Goal: Task Accomplishment & Management: Use online tool/utility

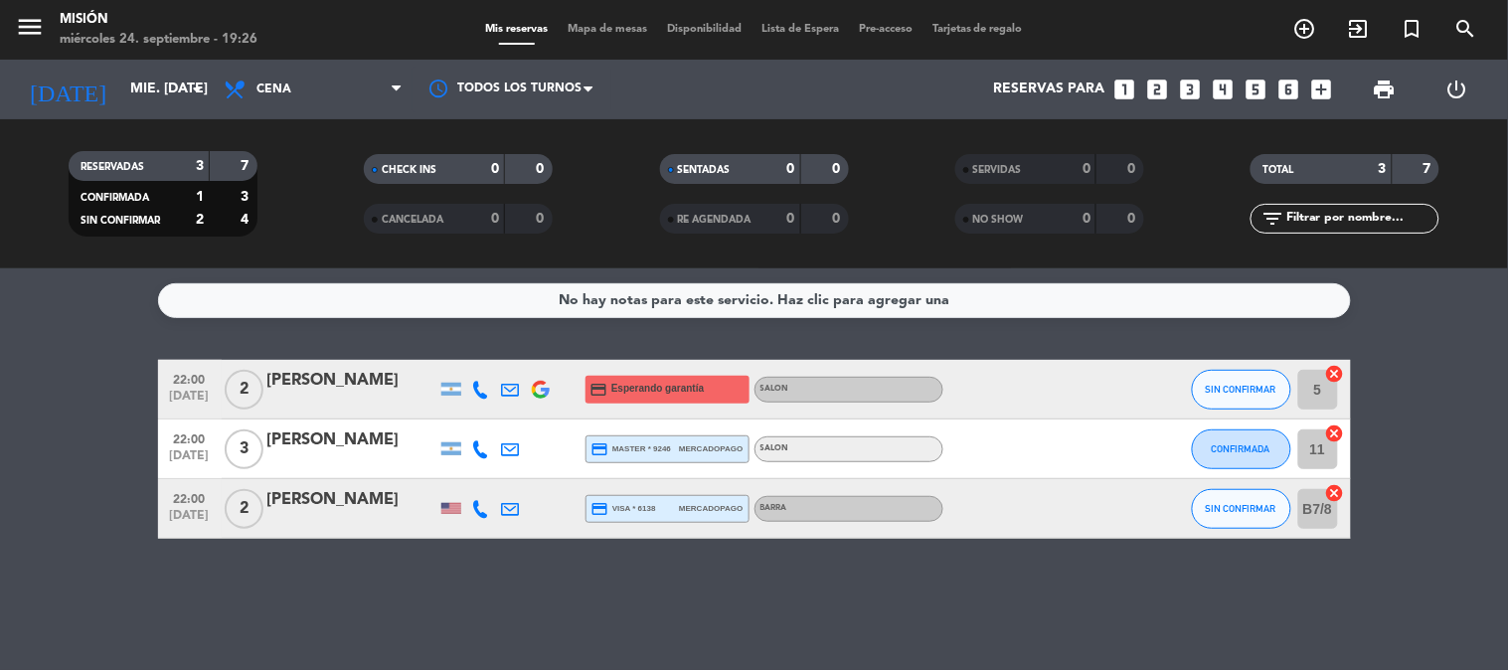
click at [242, 169] on strong "7" at bounding box center [246, 166] width 12 height 14
drag, startPoint x: 249, startPoint y: 169, endPoint x: 176, endPoint y: 166, distance: 73.6
click at [176, 166] on div "RESERVADAS 3 7" at bounding box center [163, 166] width 189 height 30
click at [191, 166] on div "3" at bounding box center [184, 166] width 40 height 23
click at [582, 31] on span "Mapa de mesas" at bounding box center [607, 29] width 99 height 11
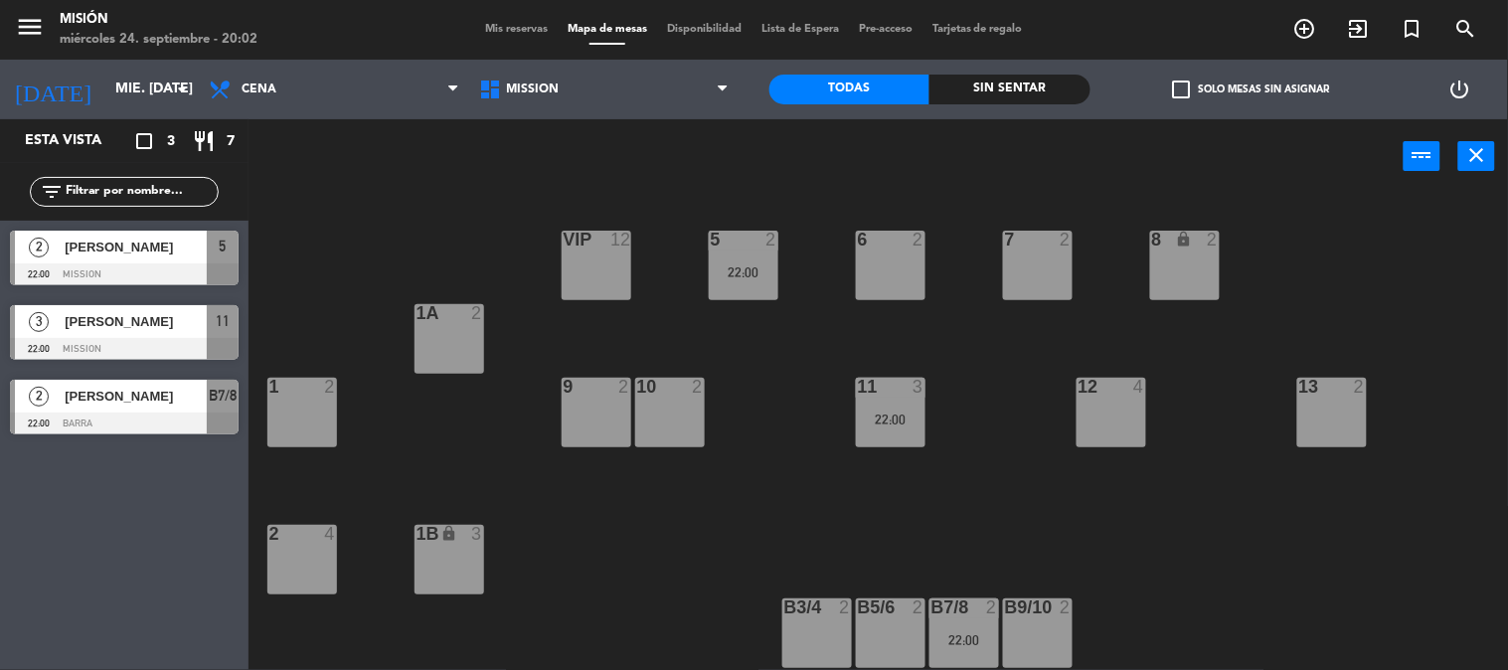
click at [165, 381] on div "[PERSON_NAME]" at bounding box center [135, 396] width 144 height 33
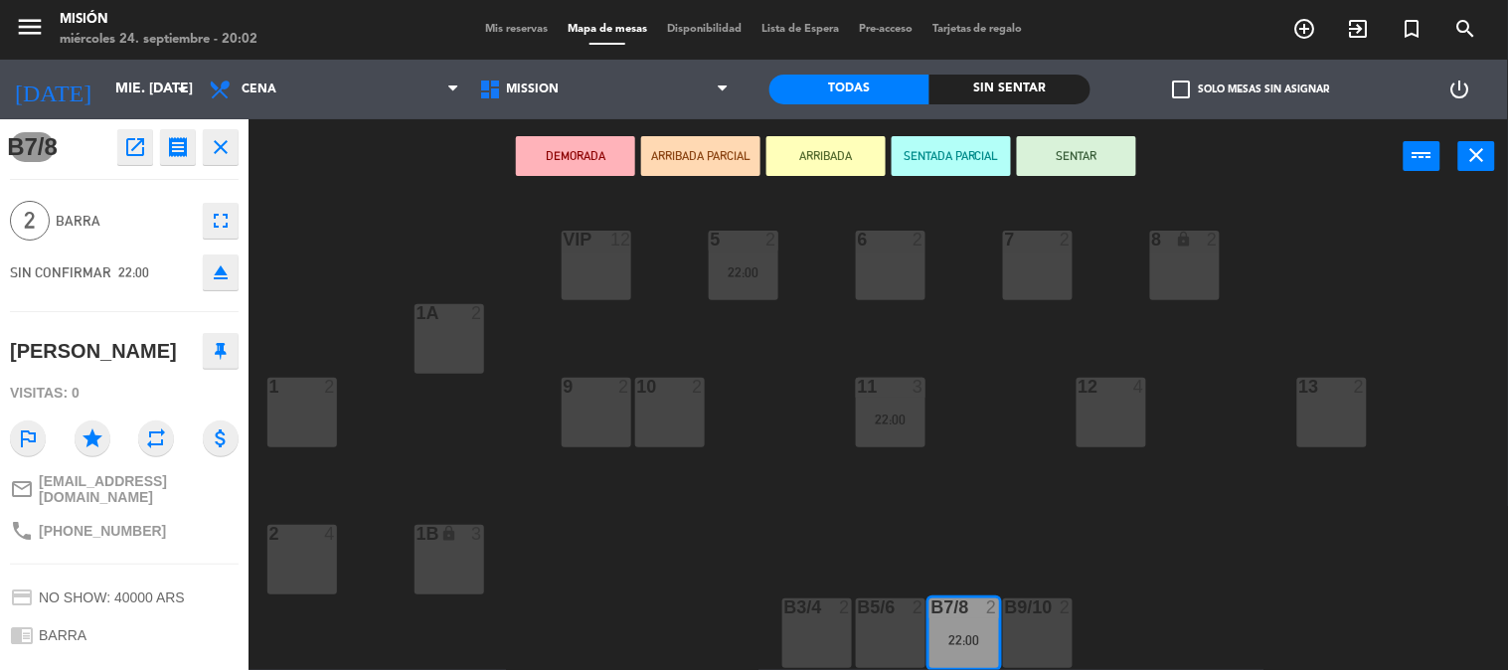
scroll to position [110, 0]
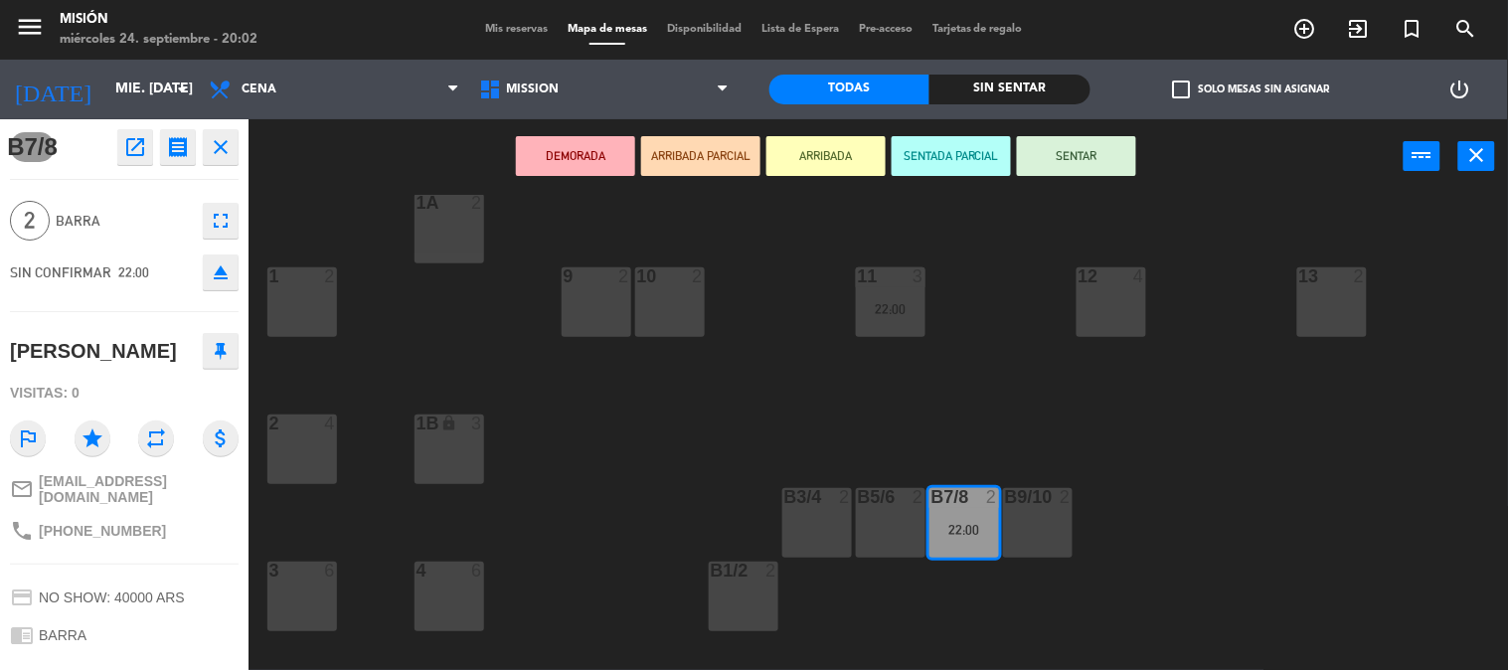
click at [719, 422] on div "5 2 22:00 6 2 7 2 VIP 12 8 lock 2 1A 2 1 2 9 2 10 2 11 3 22:00 12 4 13 2 2 4 1B…" at bounding box center [885, 433] width 1244 height 476
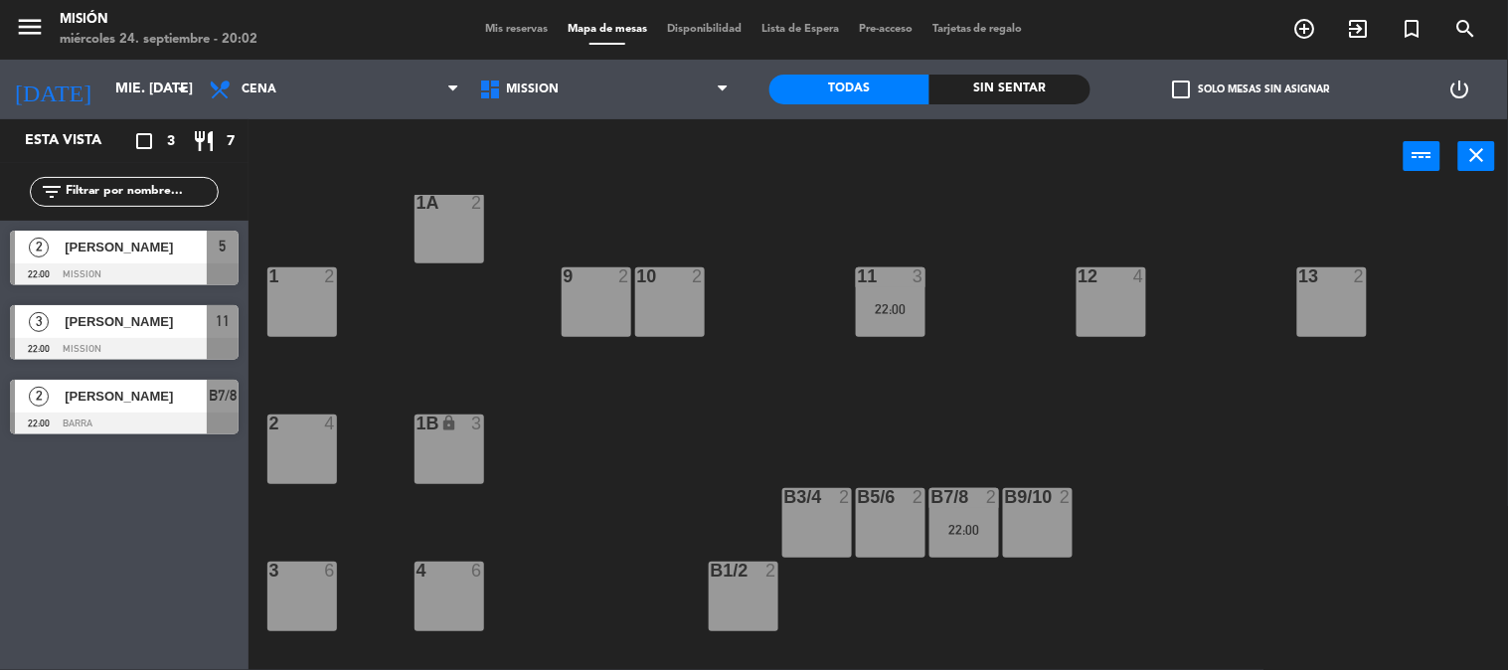
scroll to position [0, 0]
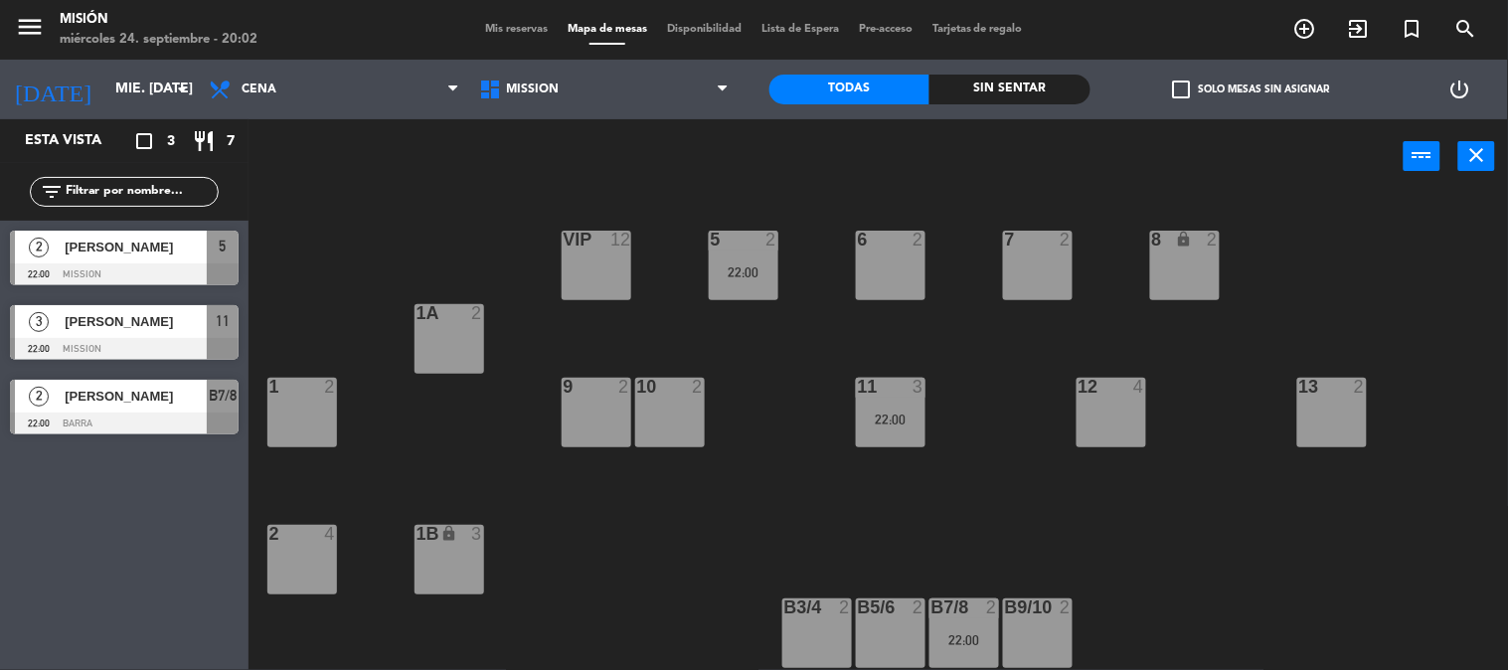
click at [745, 299] on div "5 2 22:00" at bounding box center [744, 266] width 70 height 70
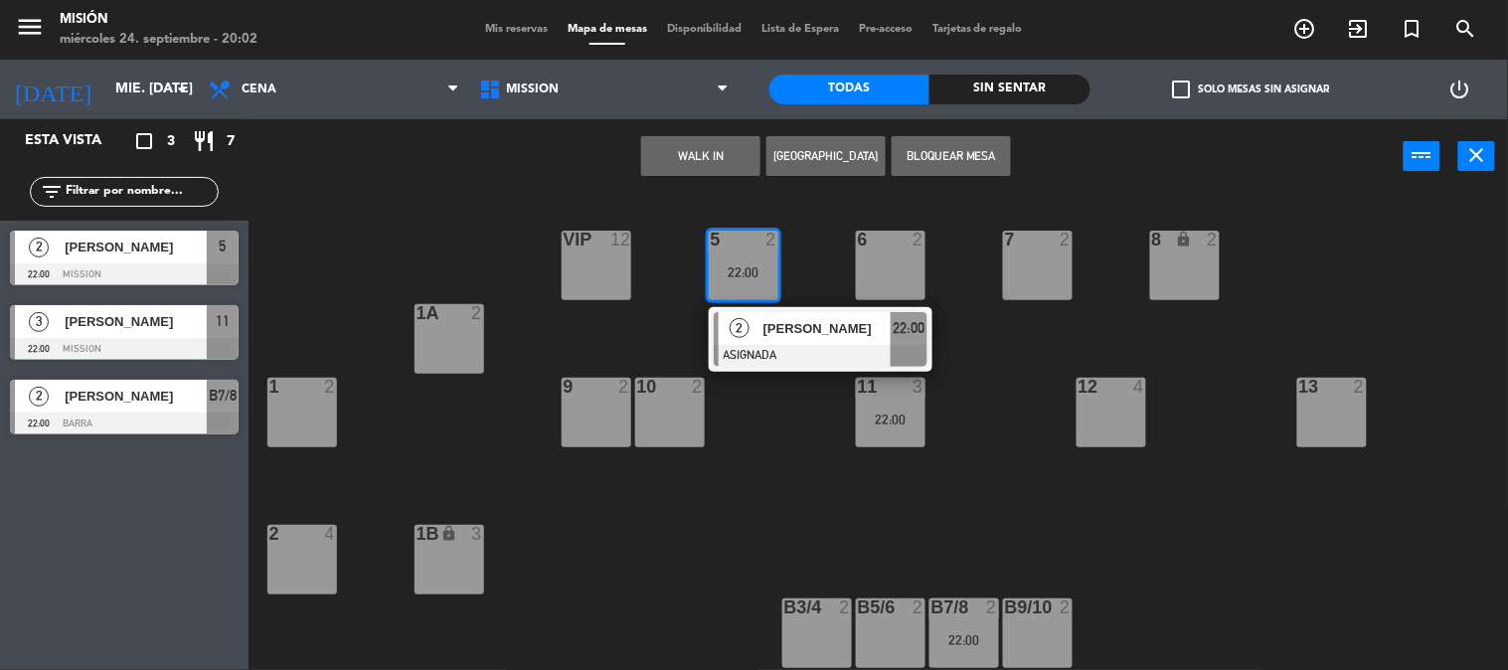
click at [771, 470] on div "5 2 22:00 2 [PERSON_NAME] ASIGNADA 22:00 6 2 7 2 VIP 12 8 lock 2 1A 2 1 2 9 2 1…" at bounding box center [885, 433] width 1244 height 476
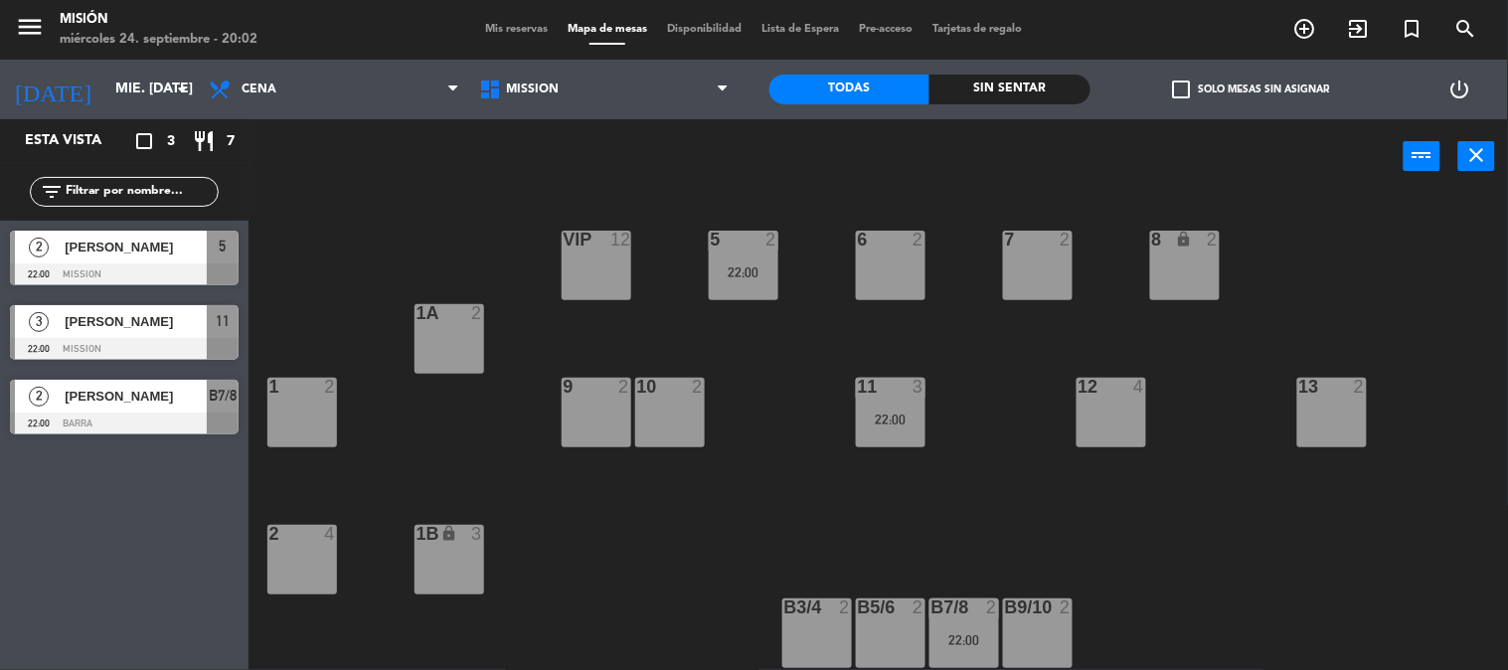
click at [134, 323] on span "[PERSON_NAME]" at bounding box center [136, 321] width 142 height 21
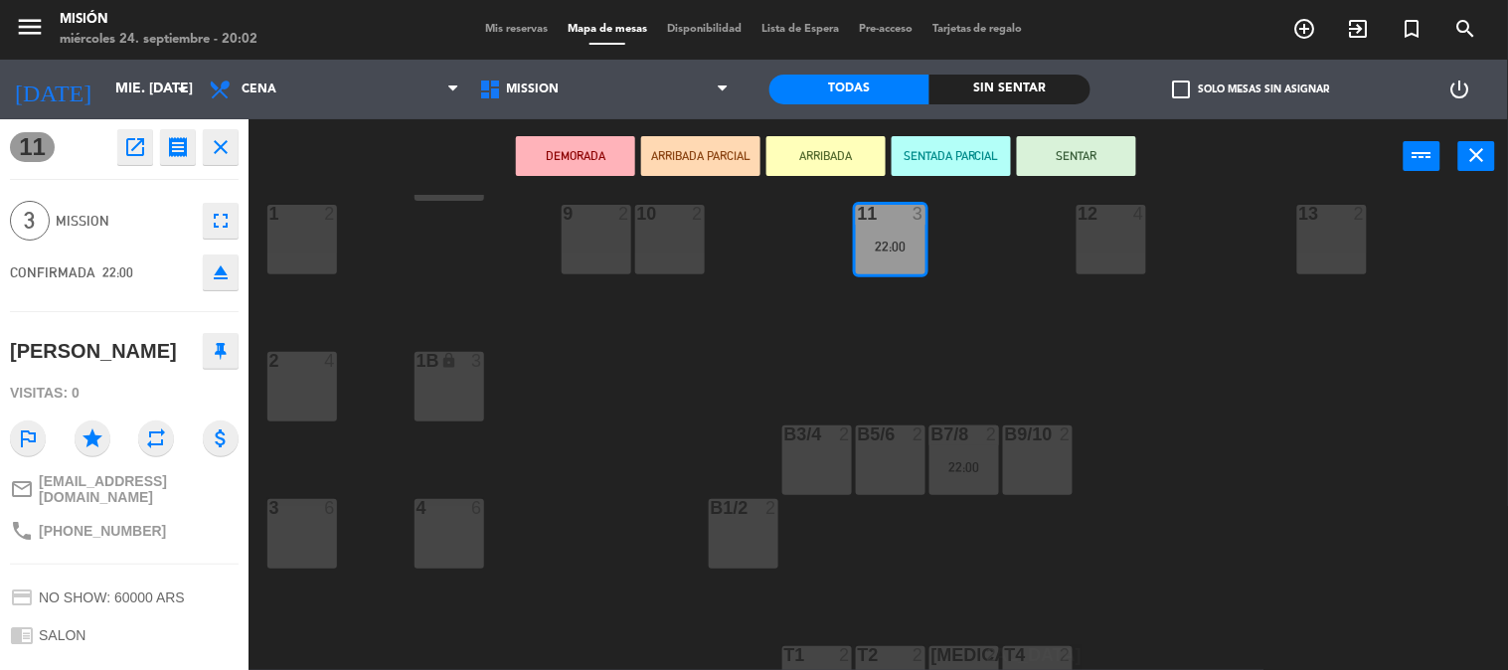
scroll to position [110, 0]
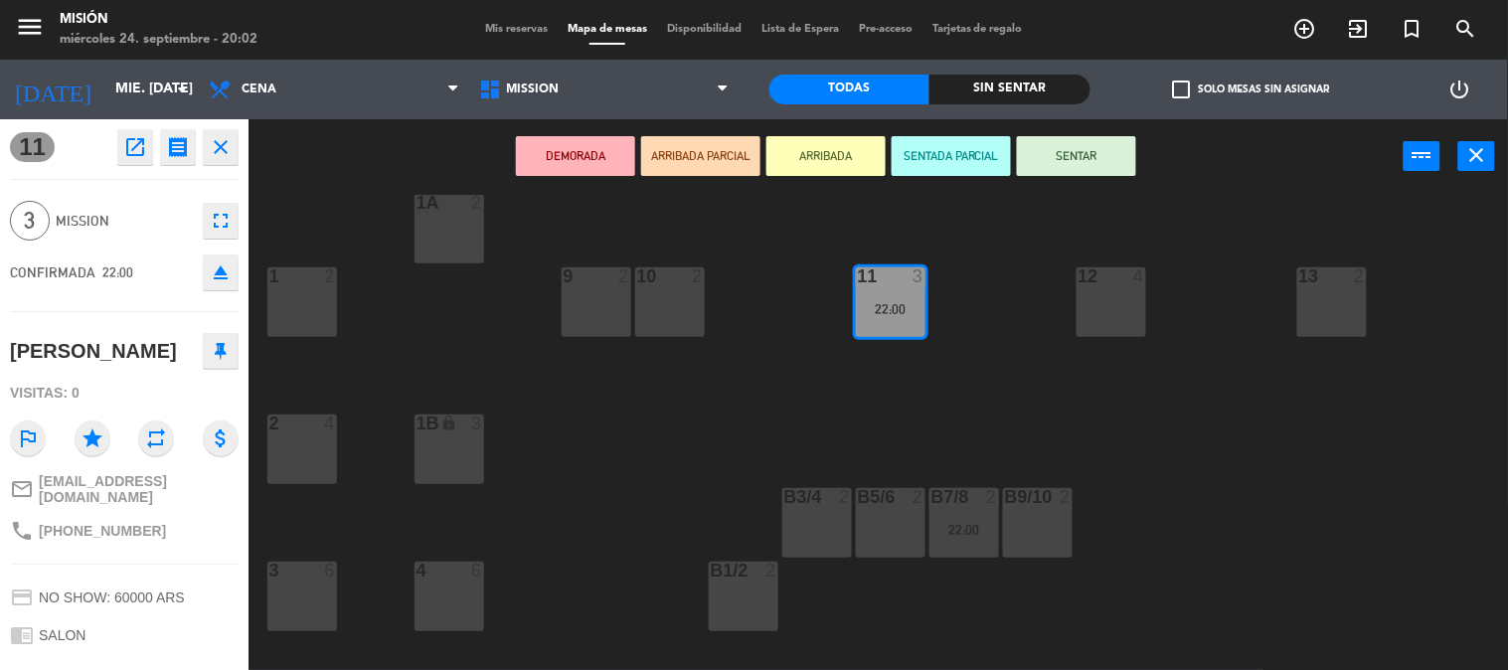
click at [596, 459] on div "5 2 22:00 6 2 7 2 VIP 12 8 lock 2 1A 2 1 2 9 2 10 2 11 3 22:00 12 4 13 2 2 4 1B…" at bounding box center [885, 433] width 1244 height 476
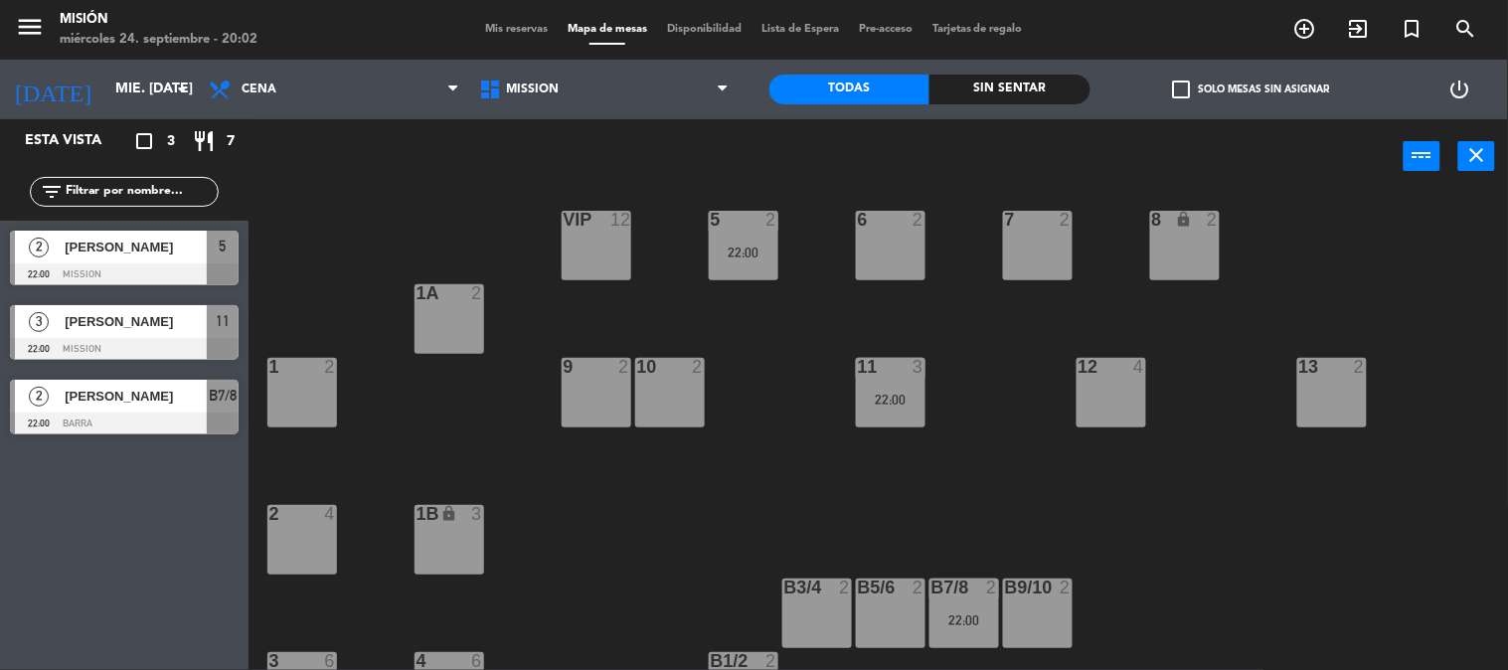
scroll to position [0, 0]
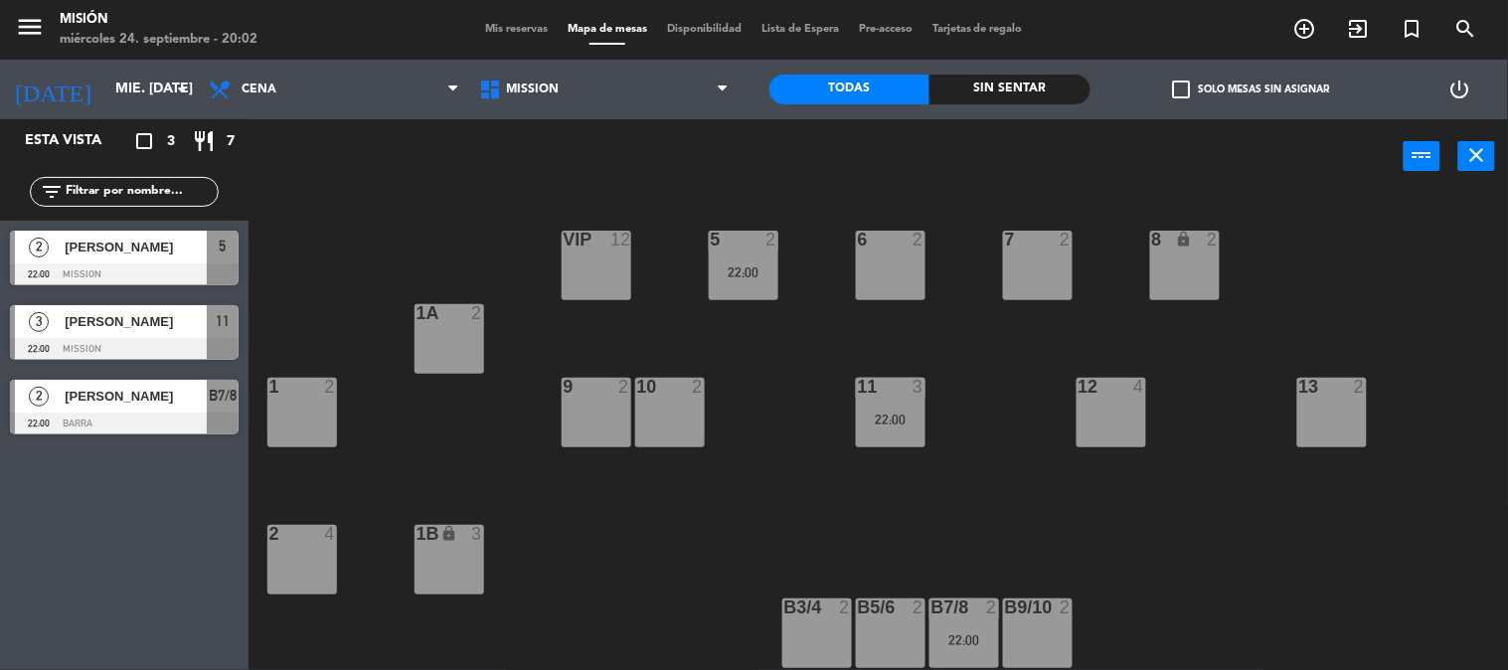
click at [745, 268] on div "22:00" at bounding box center [744, 272] width 70 height 14
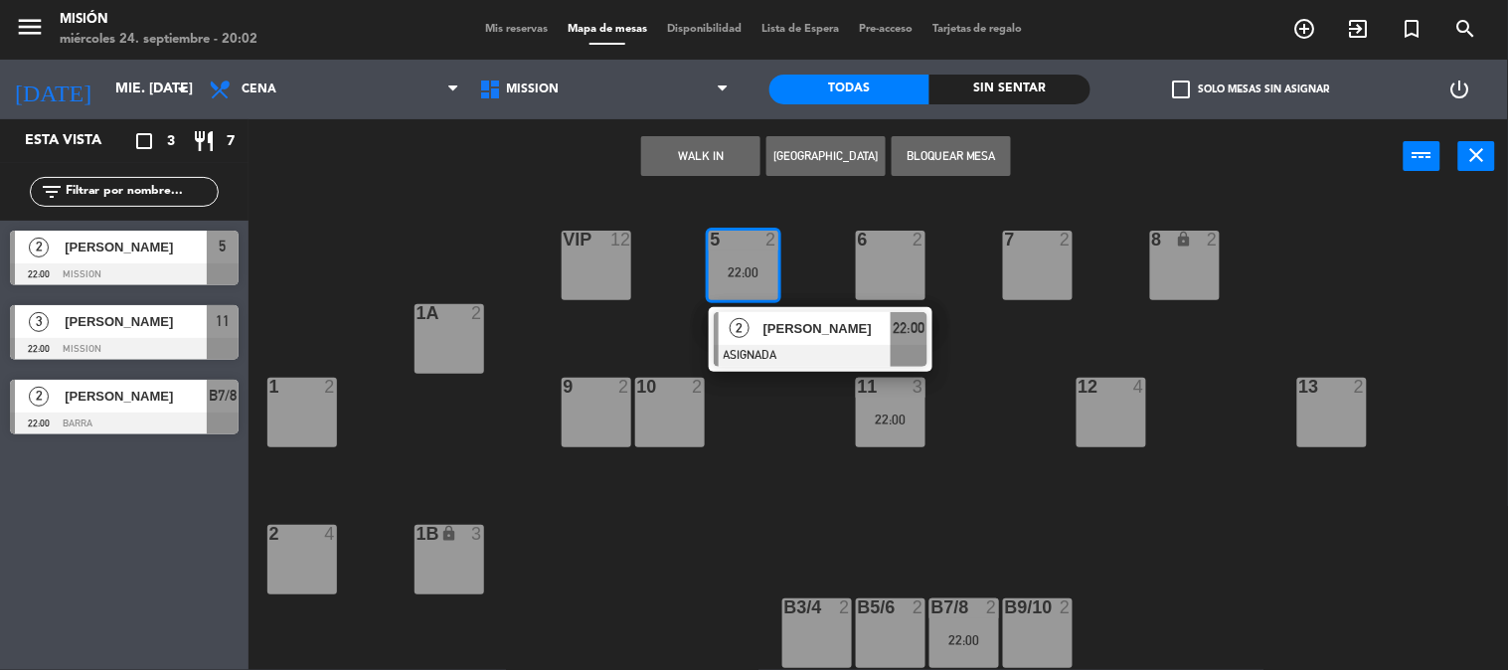
click at [667, 535] on div "5 2 22:00 2 [PERSON_NAME] ASIGNADA 22:00 6 2 7 2 VIP 12 8 lock 2 1A 2 1 2 9 2 1…" at bounding box center [885, 433] width 1244 height 476
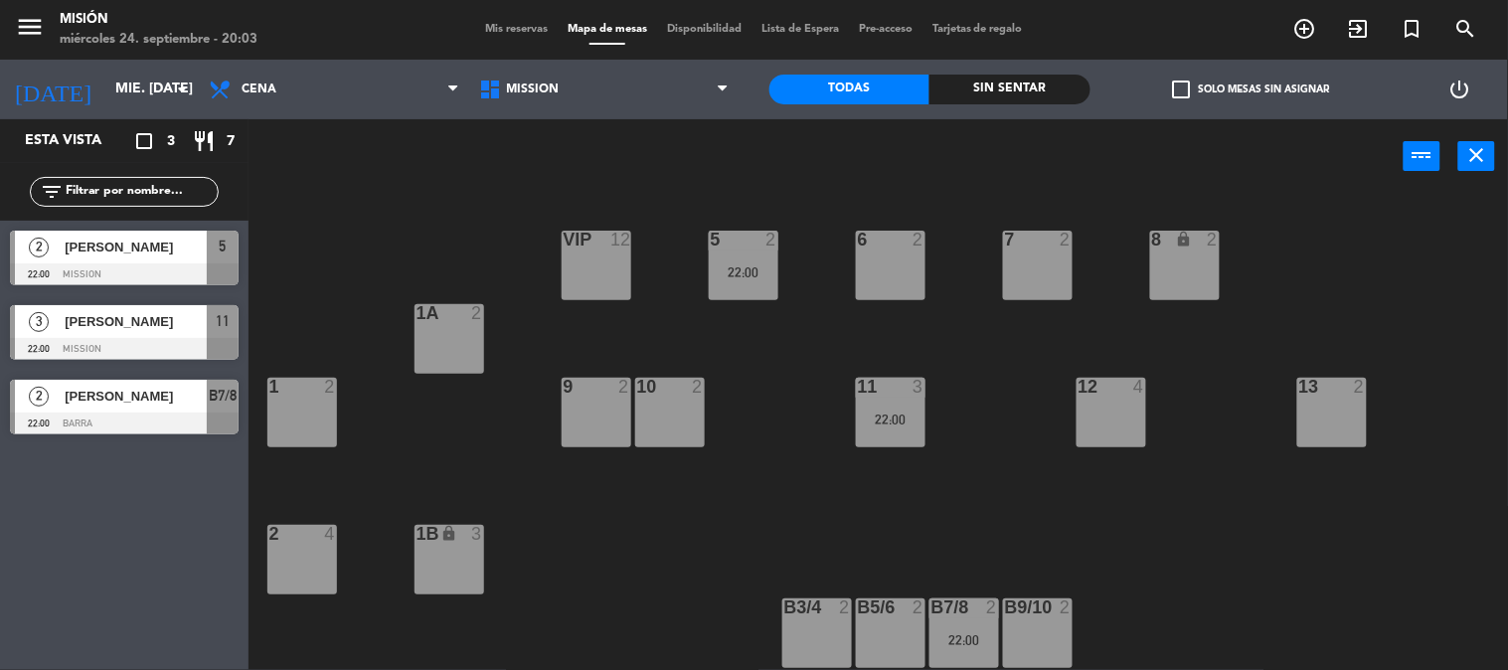
click at [916, 425] on div "22:00" at bounding box center [891, 419] width 70 height 14
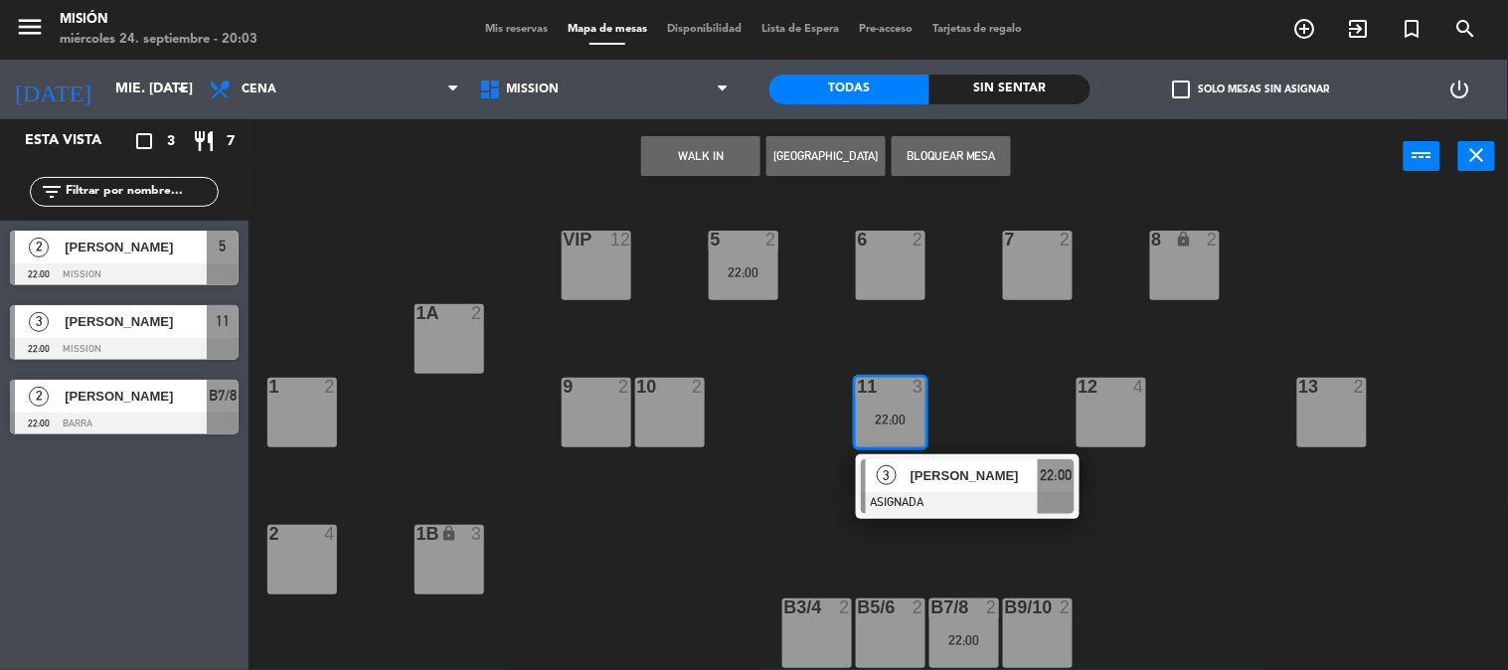
click at [642, 523] on div "5 2 22:00 6 2 7 2 VIP 12 8 lock 2 1A 2 1 2 9 2 10 2 11 3 22:00 3 [PERSON_NAME] …" at bounding box center [885, 433] width 1244 height 476
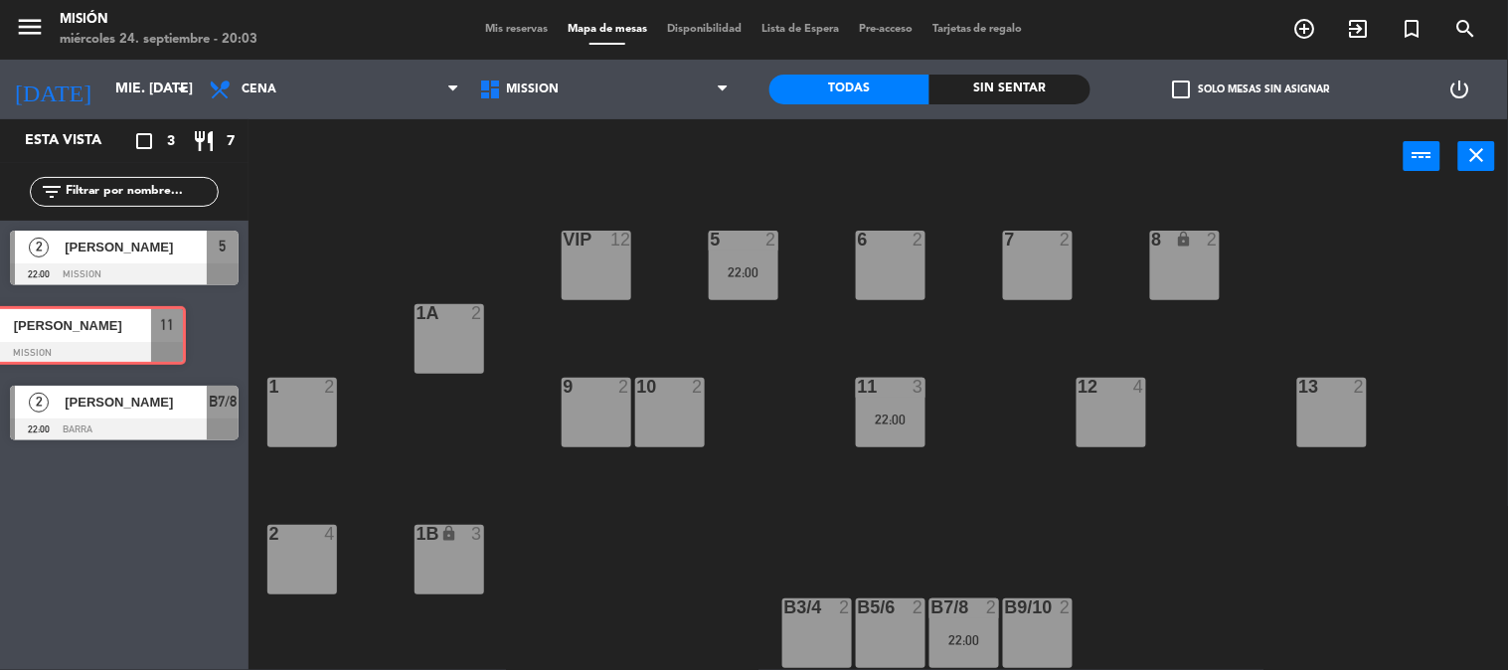
drag, startPoint x: 400, startPoint y: 321, endPoint x: 324, endPoint y: 345, distance: 79.2
click at [26, 316] on div "3 [PERSON_NAME] 22:00 Mission 11 3 [PERSON_NAME] 22:00 Mission 11" at bounding box center [124, 335] width 248 height 80
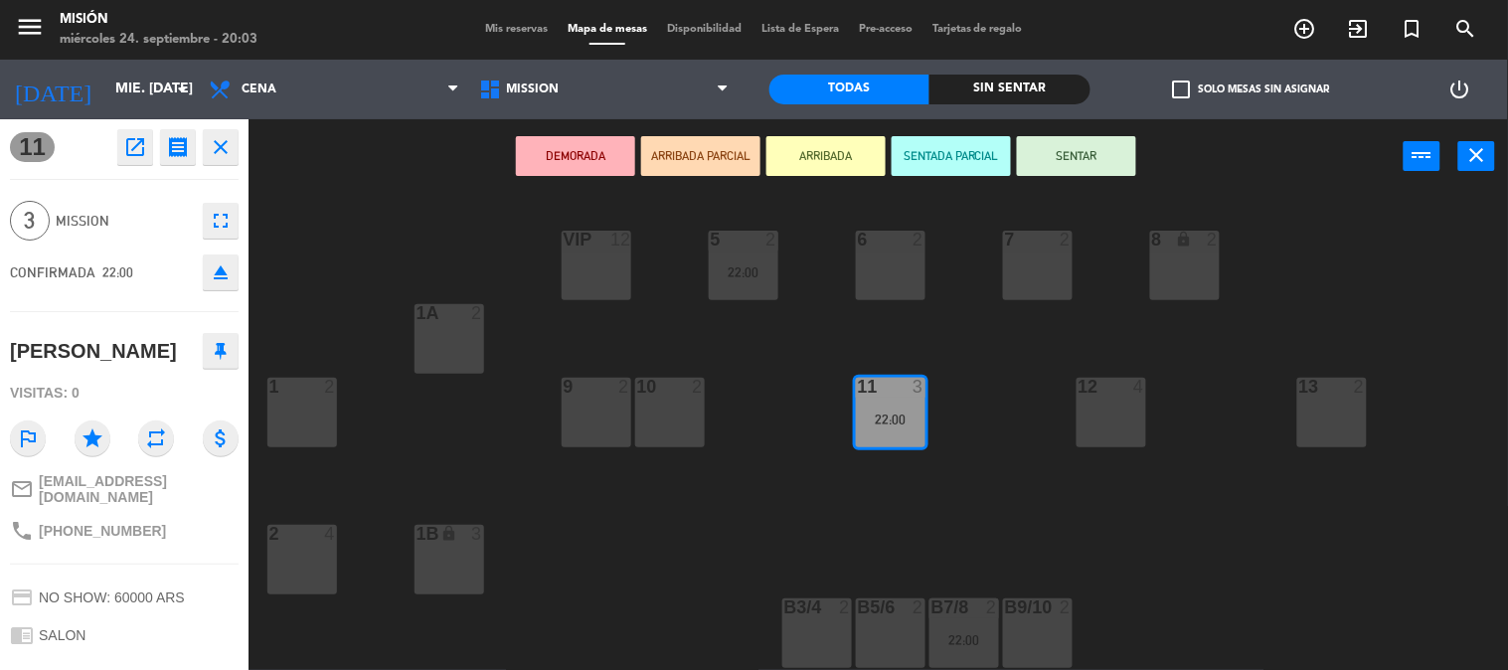
click at [220, 139] on icon "close" at bounding box center [221, 147] width 24 height 24
drag, startPoint x: 898, startPoint y: 425, endPoint x: 935, endPoint y: 245, distance: 183.6
click at [935, 245] on div "5 2 22:00 6 2 7 2 VIP 12 8 lock 2 1A 2 1 2 9 2 10 2 11 3 22:00 11 3 22:00 12 4 …" at bounding box center [885, 433] width 1244 height 476
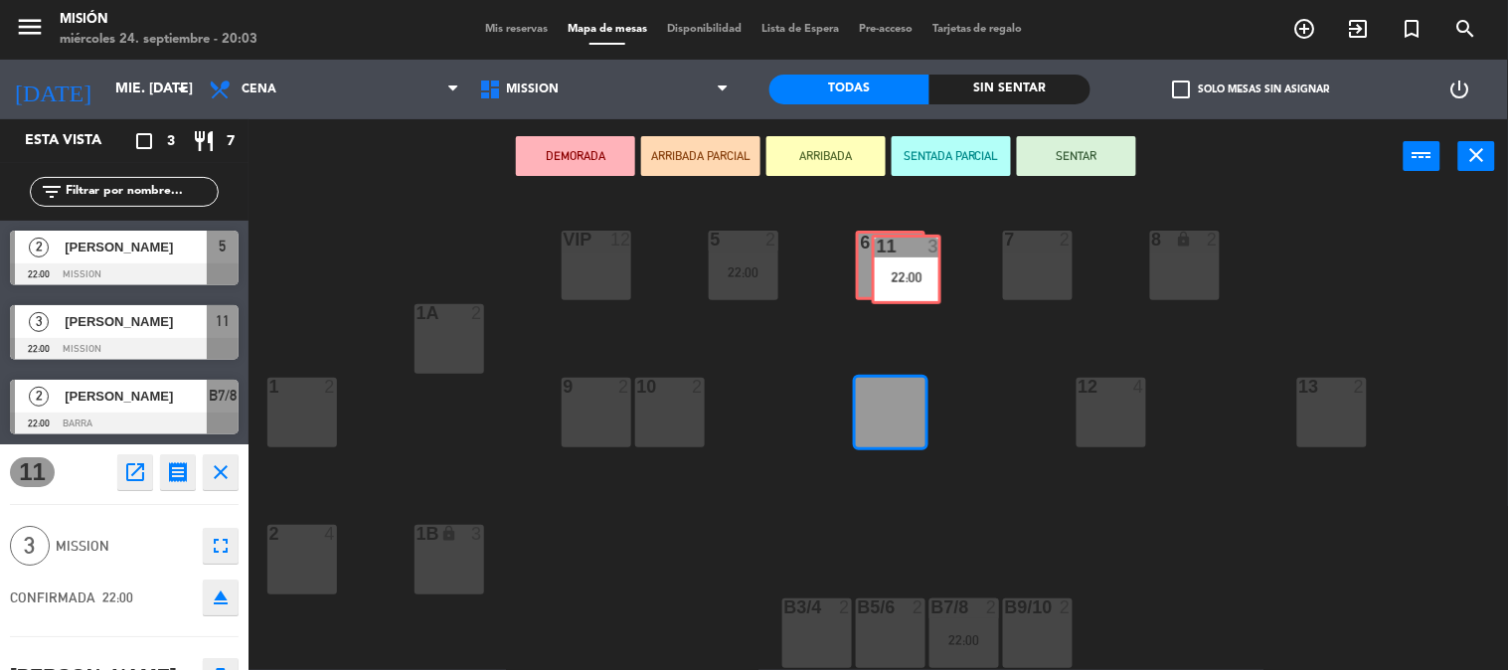
drag, startPoint x: 899, startPoint y: 414, endPoint x: 910, endPoint y: 268, distance: 146.5
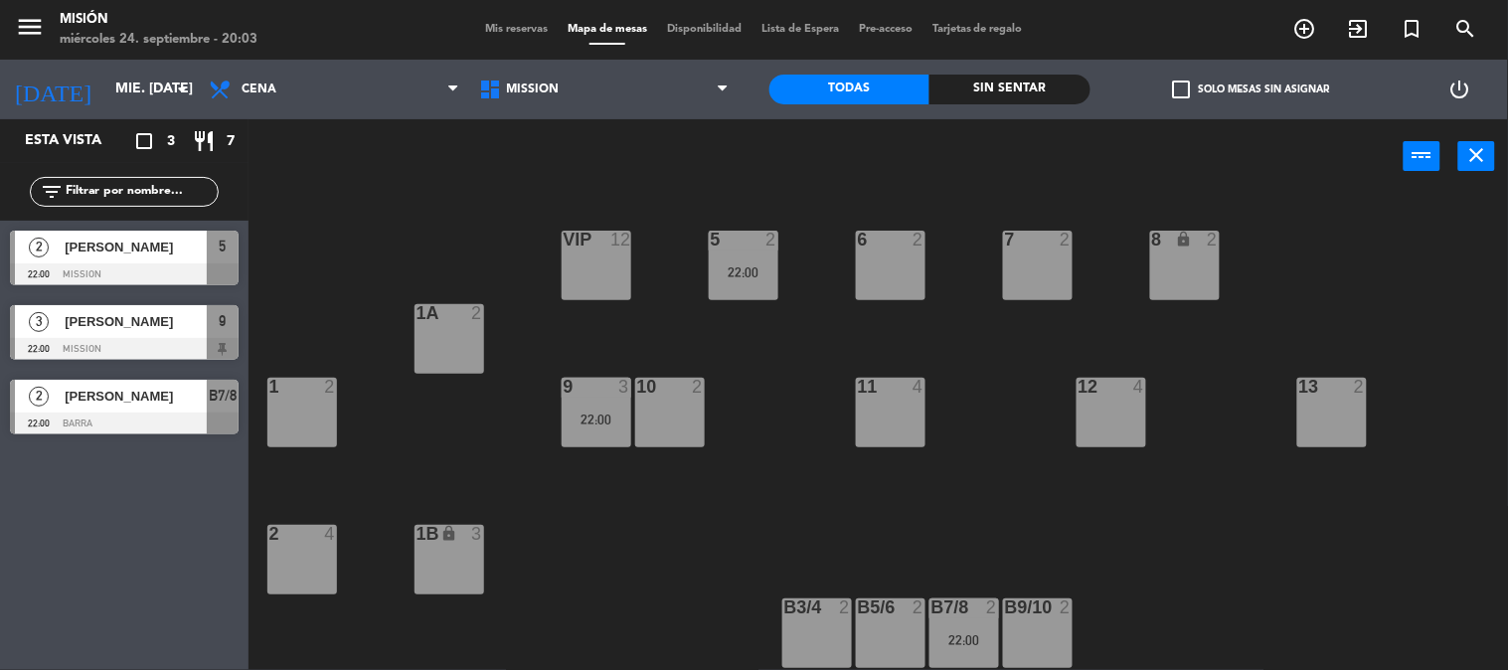
drag, startPoint x: 890, startPoint y: 279, endPoint x: 658, endPoint y: 408, distance: 266.0
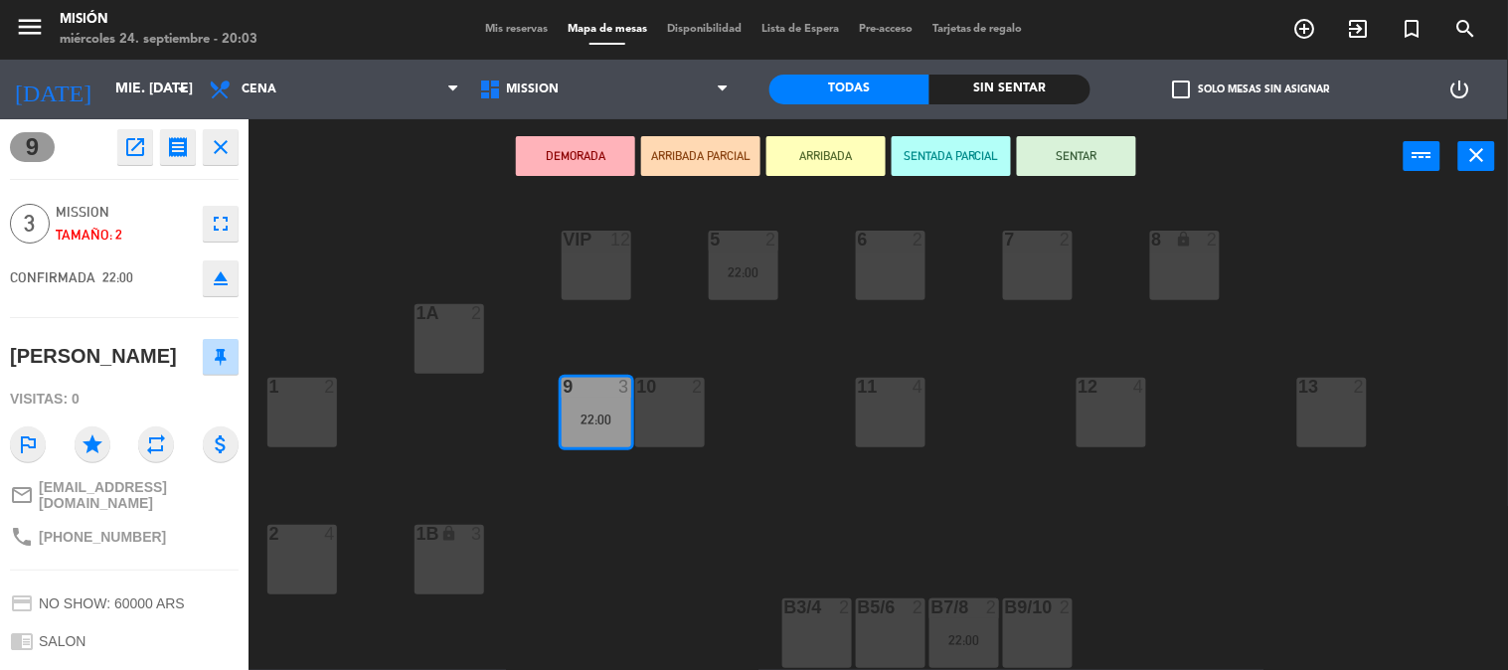
drag, startPoint x: 692, startPoint y: 410, endPoint x: 846, endPoint y: 420, distance: 154.4
drag, startPoint x: 621, startPoint y: 420, endPoint x: 890, endPoint y: 425, distance: 269.4
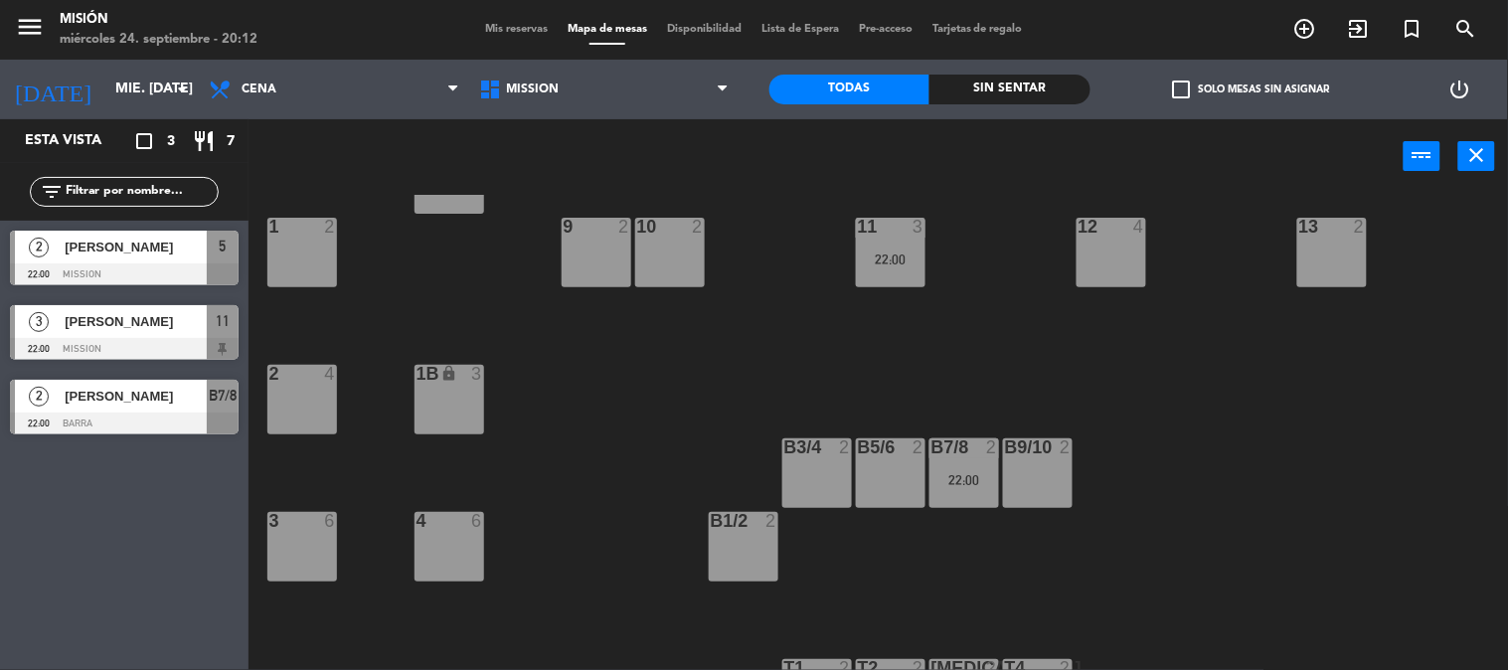
scroll to position [110, 0]
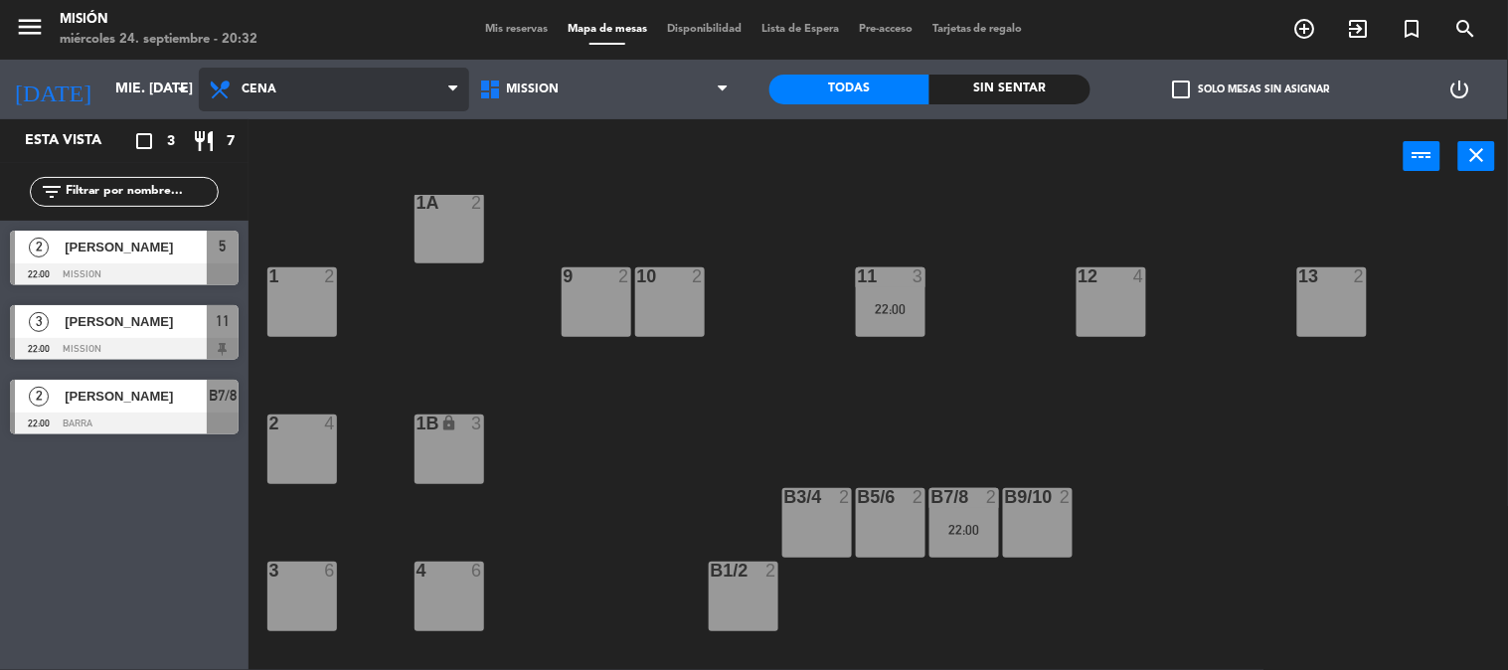
click at [451, 85] on icon at bounding box center [452, 89] width 9 height 16
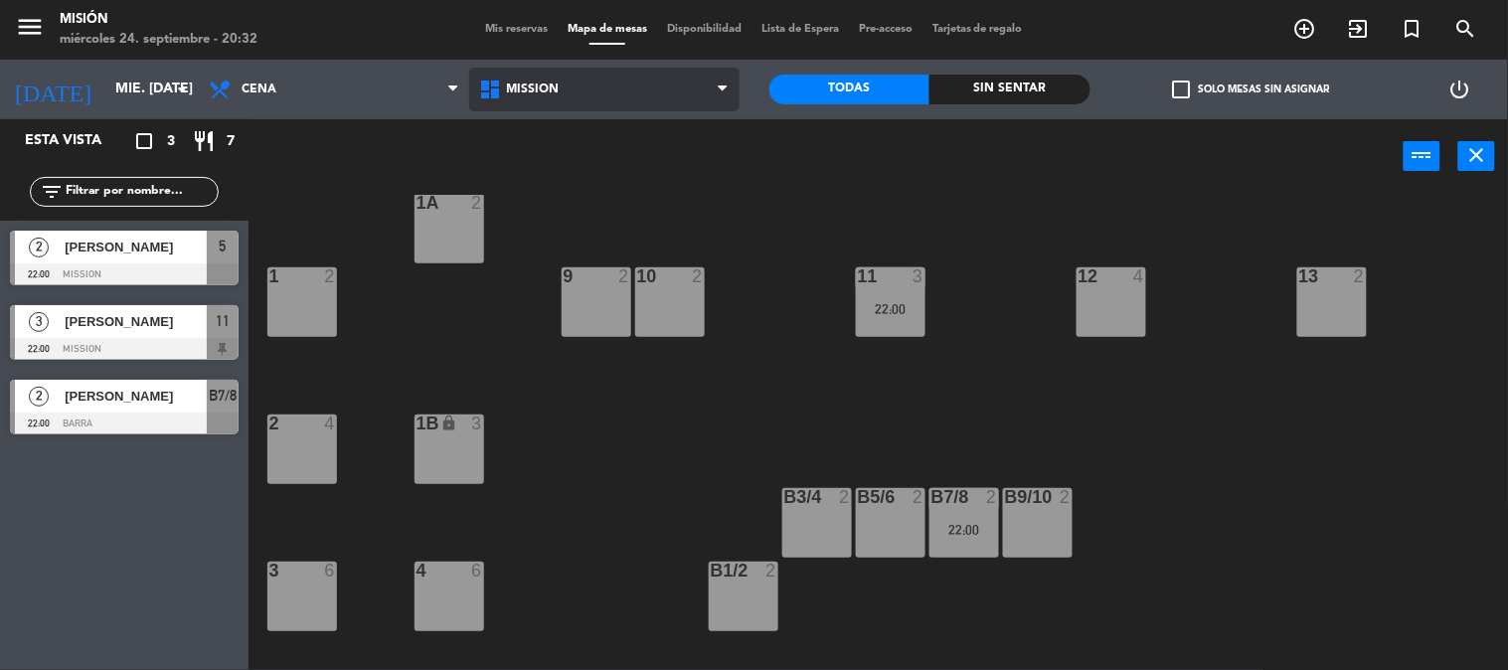
click at [582, 84] on span "Mission" at bounding box center [604, 90] width 270 height 44
click at [582, 83] on span "Mission" at bounding box center [604, 90] width 270 height 44
